Goal: Transaction & Acquisition: Subscribe to service/newsletter

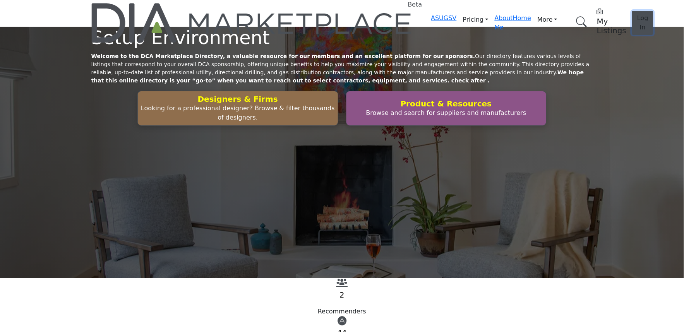
click at [637, 14] on span "Log In" at bounding box center [642, 22] width 11 height 17
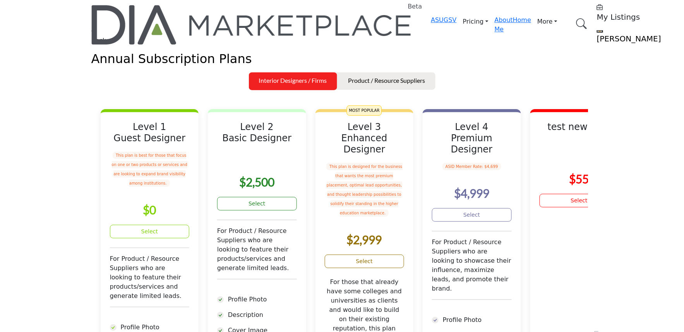
click at [165, 66] on div "Annual Subscription Plans" at bounding box center [341, 58] width 501 height 15
click at [372, 85] on p "Product / Resource Suppliers" at bounding box center [386, 80] width 77 height 9
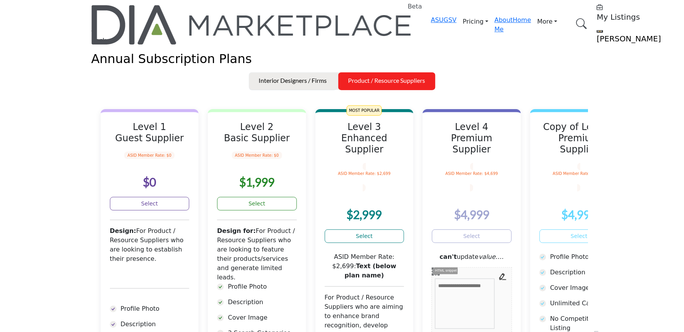
click at [287, 85] on p "Interior Designers / Firms" at bounding box center [293, 80] width 68 height 9
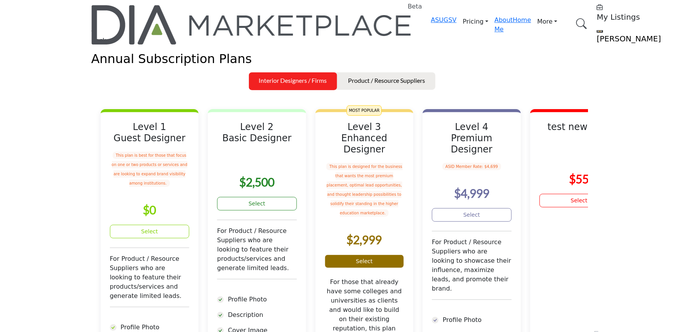
click at [378, 268] on link "Select" at bounding box center [365, 262] width 80 height 14
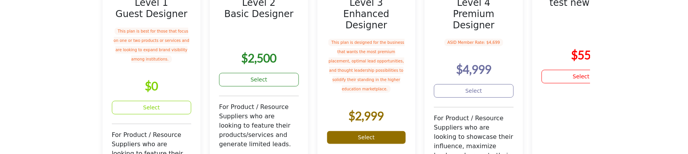
scroll to position [172, 0]
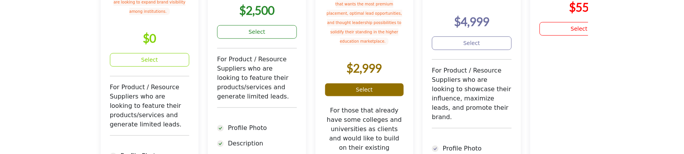
click at [389, 96] on link "Select" at bounding box center [365, 90] width 80 height 14
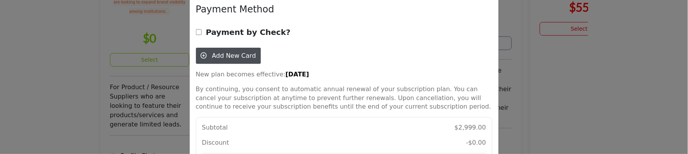
scroll to position [243, 0]
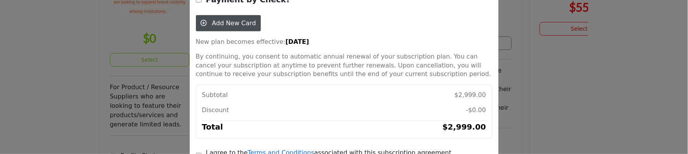
drag, startPoint x: 393, startPoint y: 110, endPoint x: 203, endPoint y: 106, distance: 190.4
click at [203, 148] on div "I agree to the Terms and Conditions associated with this subscription agreement" at bounding box center [344, 155] width 296 height 15
click at [318, 118] on div "Plan: Level 3 Enhanced Designer This plan is designed for the business that wan…" at bounding box center [344, -1] width 296 height 381
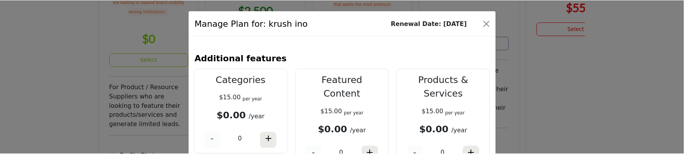
scroll to position [0, 0]
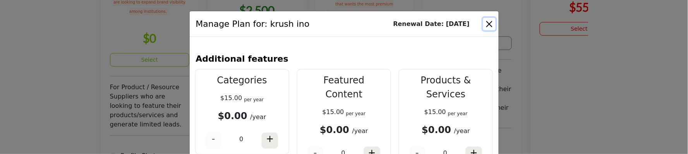
click at [484, 19] on button "Close" at bounding box center [489, 24] width 12 height 12
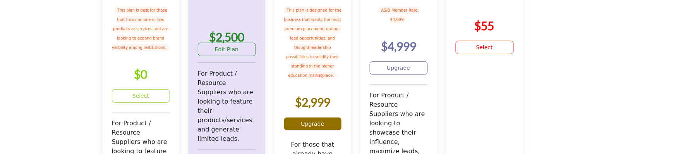
scroll to position [172, 0]
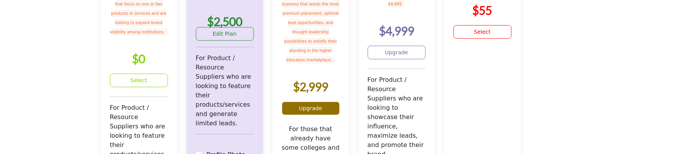
click at [340, 115] on link "Upgrade" at bounding box center [311, 108] width 58 height 14
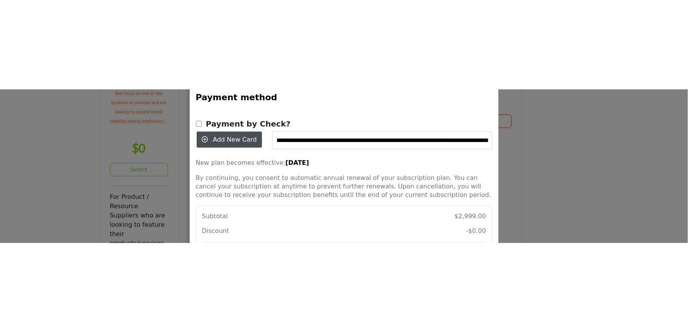
scroll to position [281, 0]
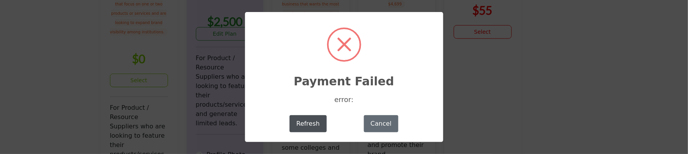
click at [369, 119] on button "Cancel" at bounding box center [381, 123] width 34 height 17
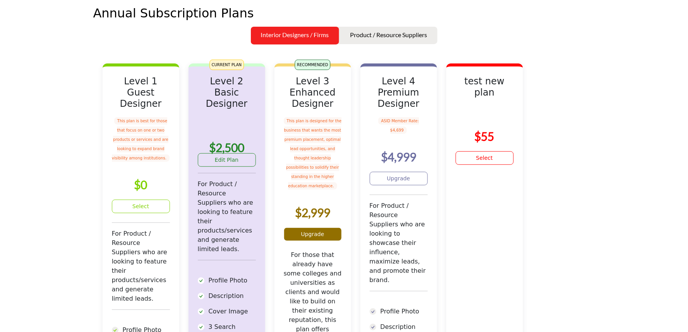
scroll to position [44, 0]
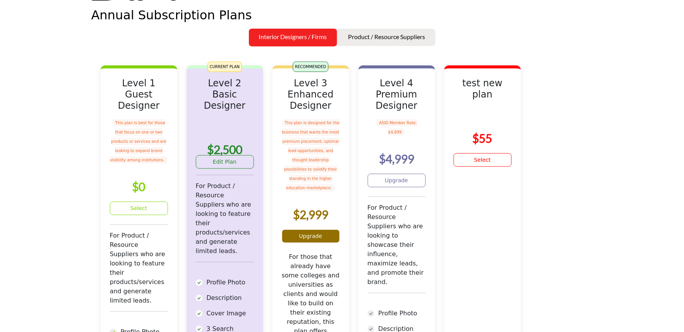
click at [330, 243] on link "Upgrade" at bounding box center [311, 236] width 58 height 14
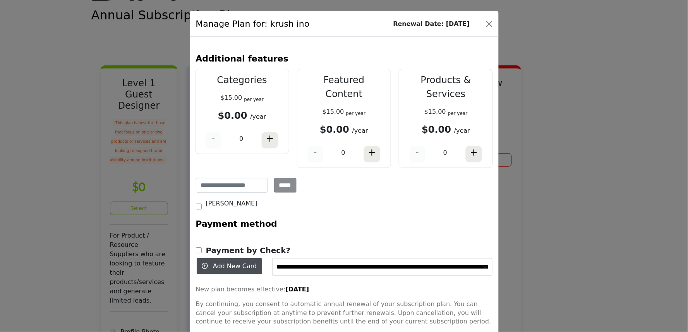
scroll to position [73, 0]
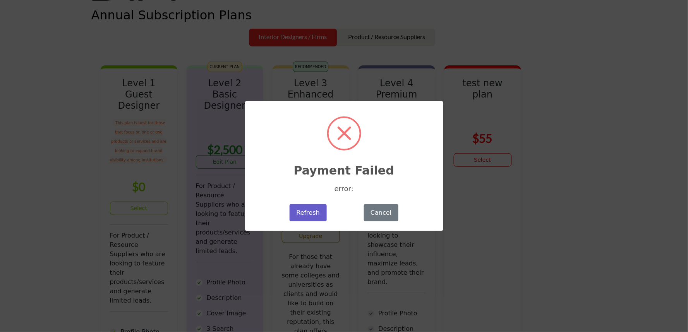
click at [317, 206] on button "Refresh" at bounding box center [307, 212] width 37 height 17
